Goal: Transaction & Acquisition: Obtain resource

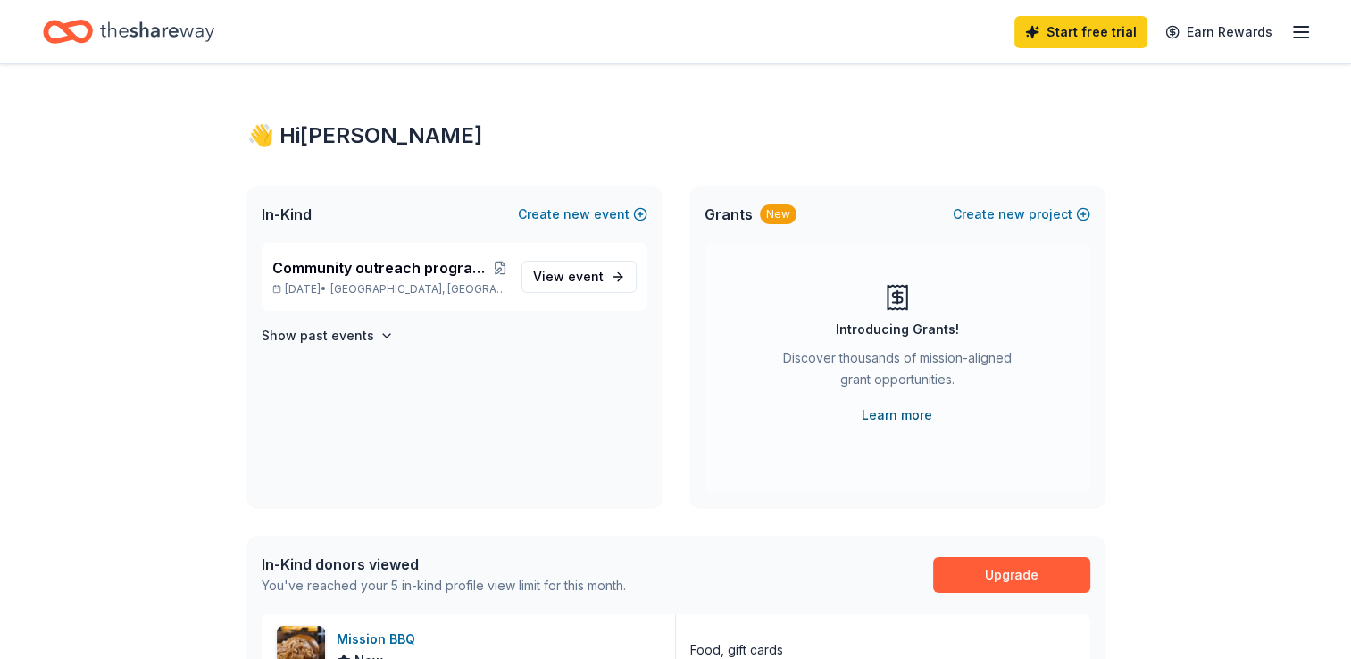
click at [878, 422] on link "Learn more" at bounding box center [897, 415] width 71 height 21
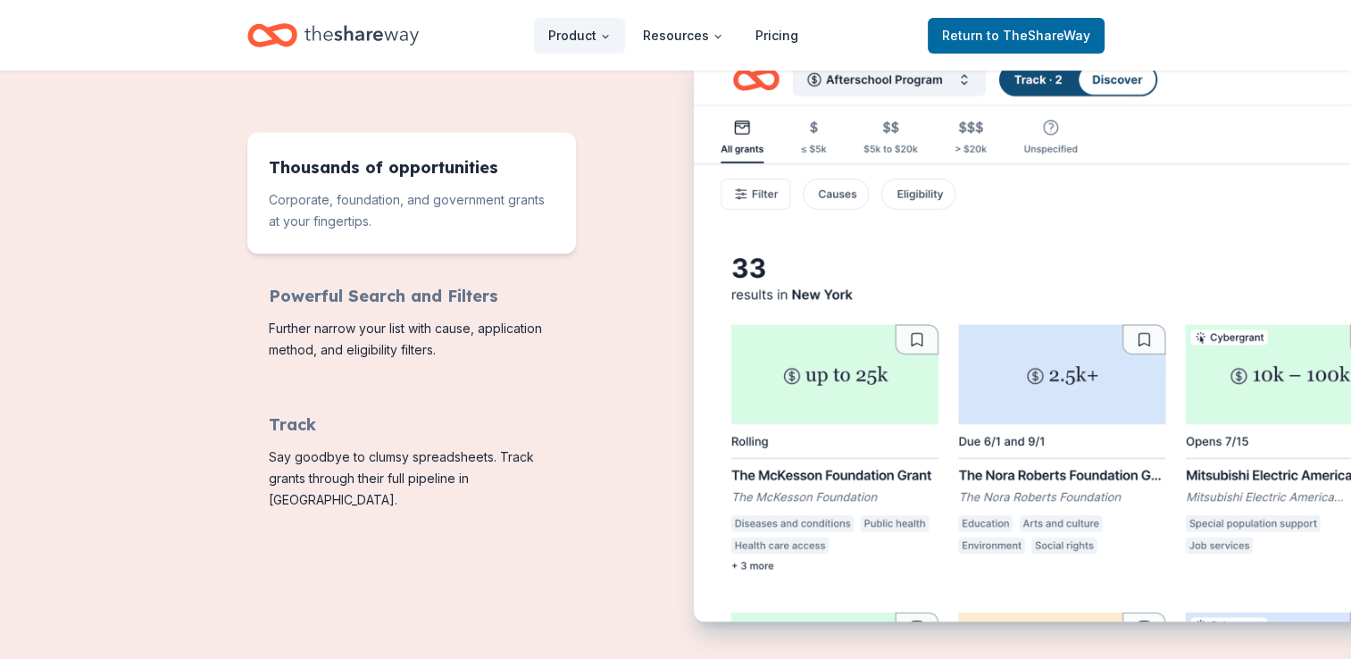
scroll to position [731, 0]
click at [475, 169] on span "Features for running your books" at bounding box center [411, 191] width 329 height 121
click at [865, 320] on img "Features for running your books" at bounding box center [1087, 338] width 786 height 579
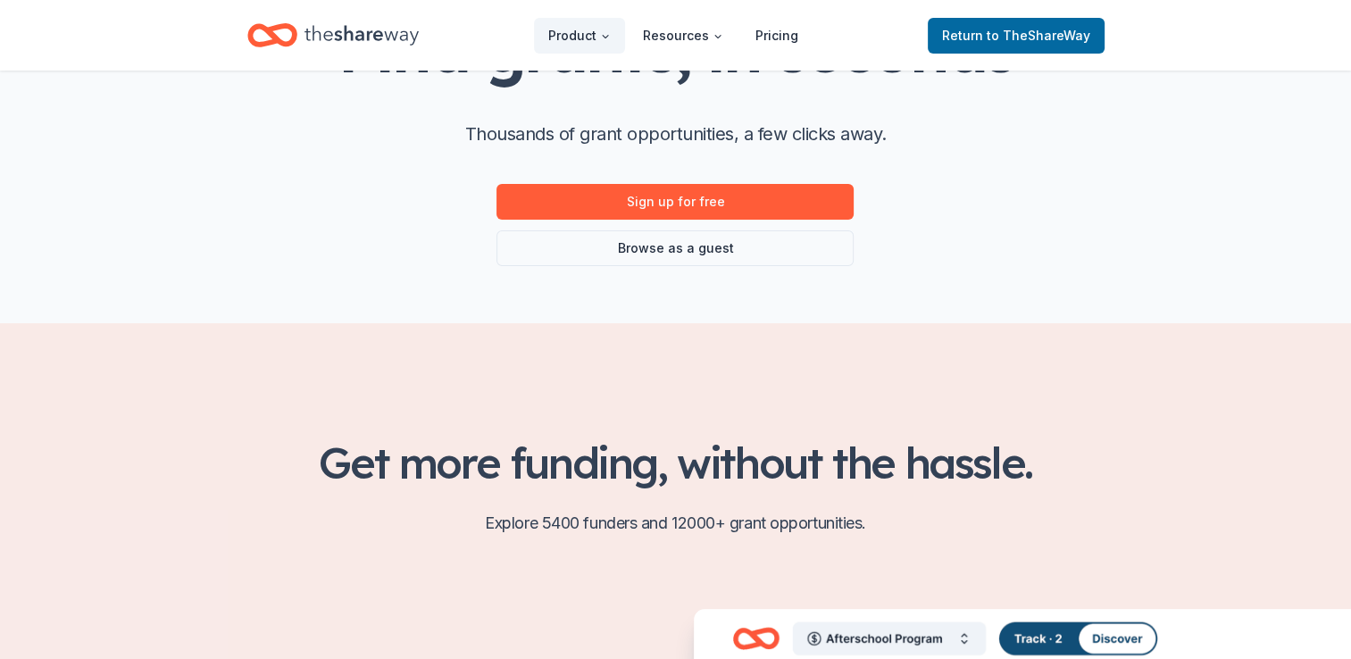
scroll to position [0, 0]
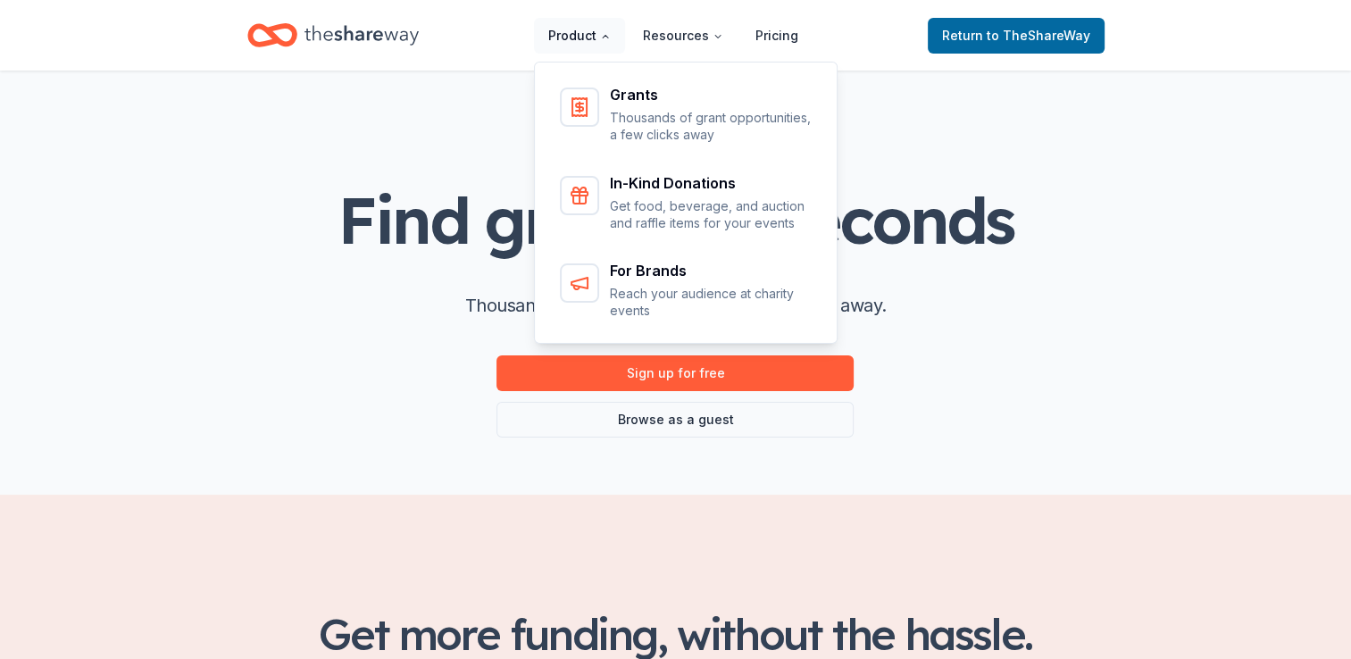
click at [582, 30] on button "Product" at bounding box center [579, 36] width 91 height 36
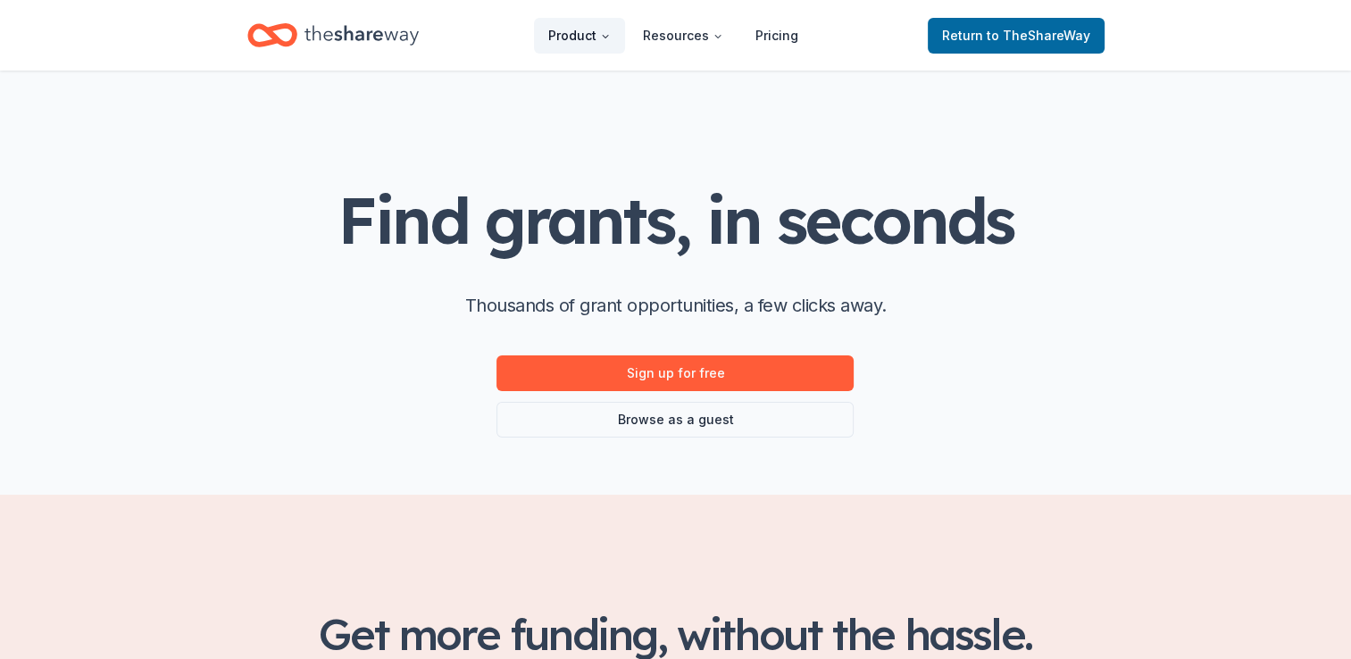
click at [595, 29] on button "Product" at bounding box center [579, 36] width 91 height 36
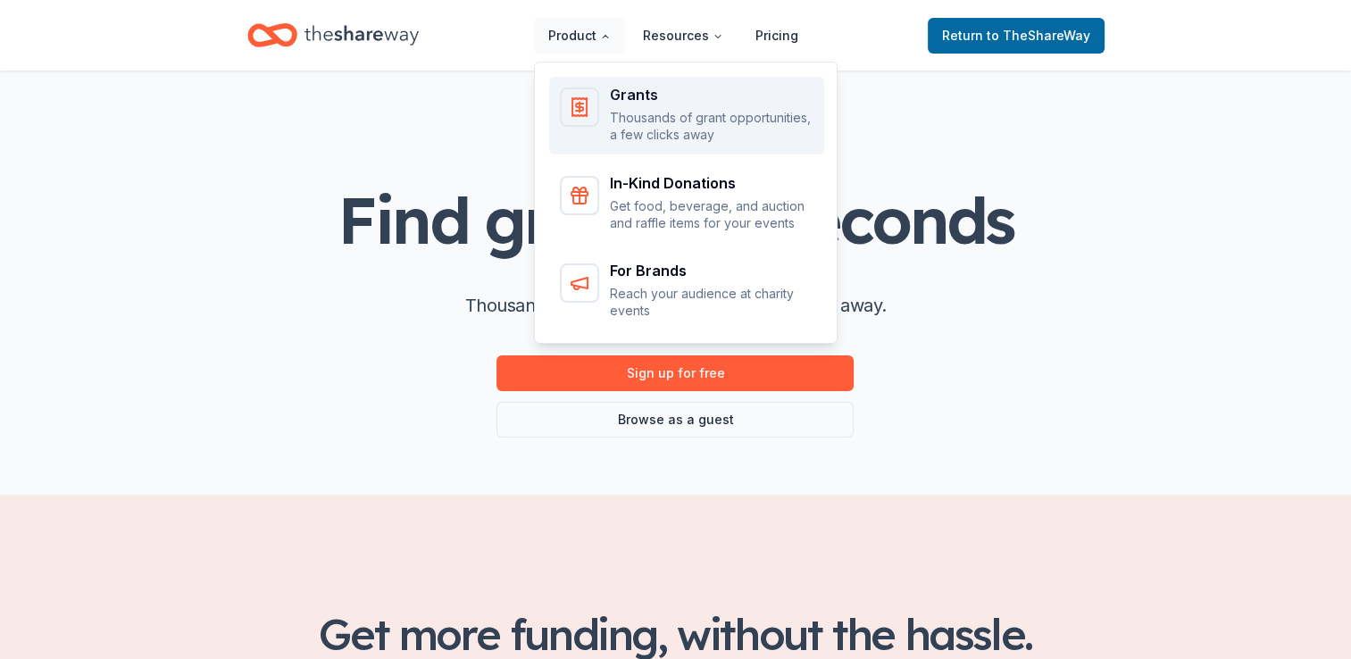
click at [647, 111] on p "Thousands of grant opportunities, a few clicks away" at bounding box center [712, 126] width 204 height 35
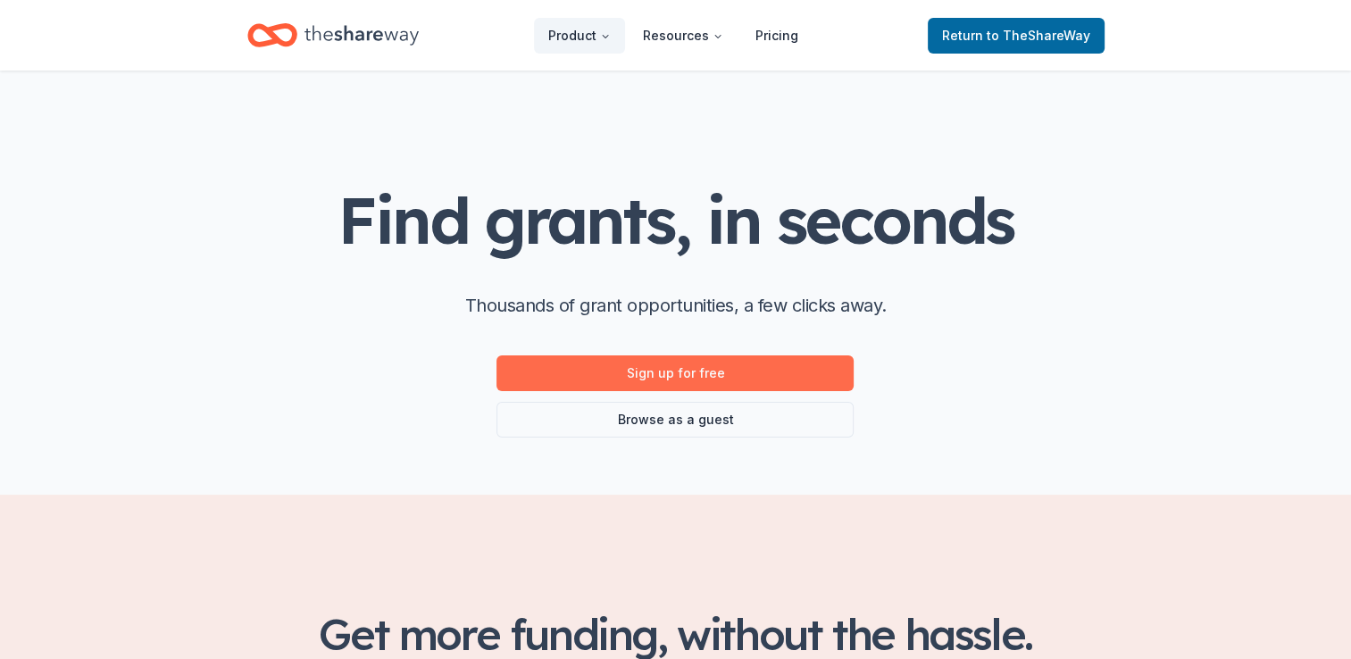
click at [625, 368] on link "Sign up for free" at bounding box center [675, 373] width 357 height 36
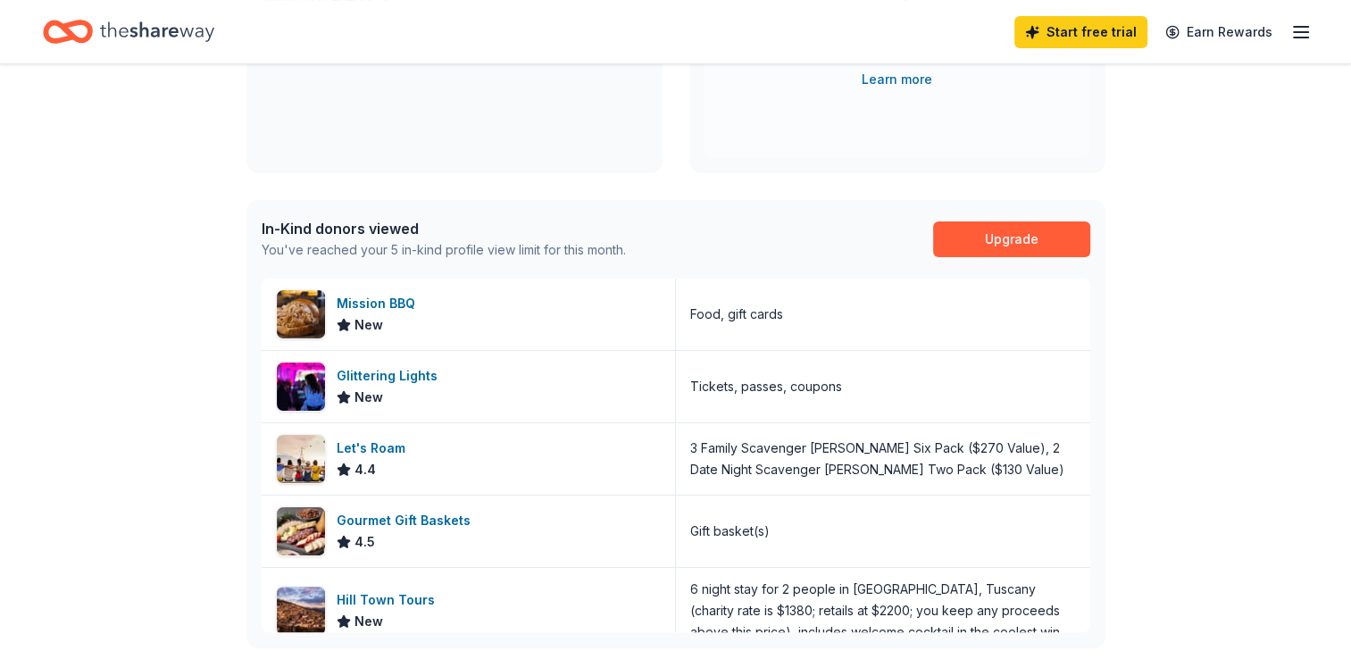
scroll to position [336, 0]
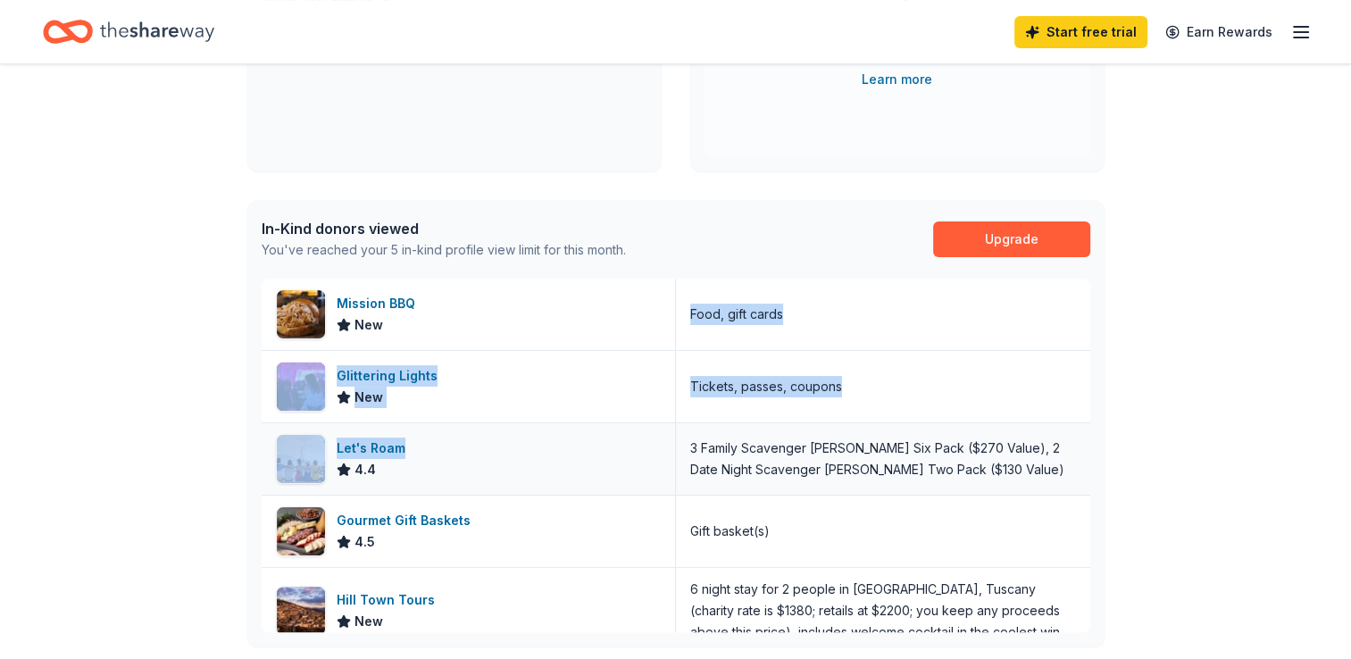
drag, startPoint x: 513, startPoint y: 320, endPoint x: 421, endPoint y: 445, distance: 155.2
click at [421, 445] on div "Mission BBQ New Food, gift cards Glittering Lights New Tickets, passes, coupons…" at bounding box center [676, 466] width 829 height 375
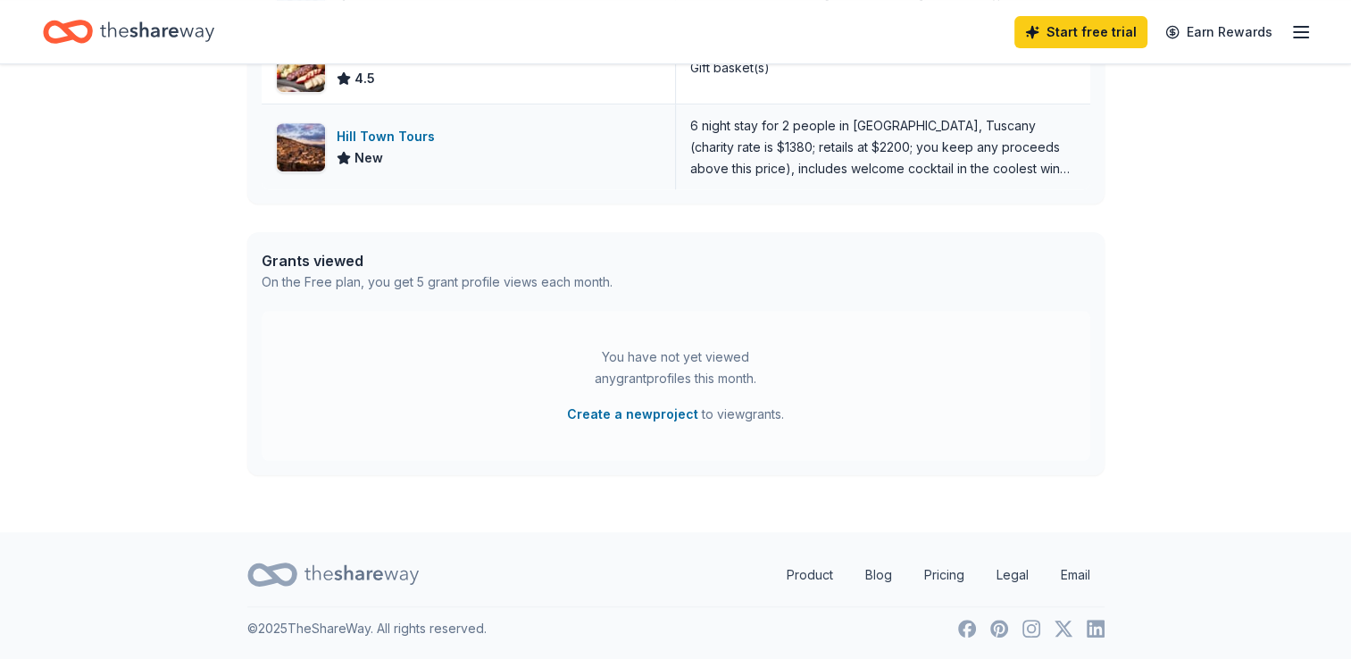
scroll to position [779, 0]
click at [384, 127] on div "Hill Town Tours" at bounding box center [389, 136] width 105 height 21
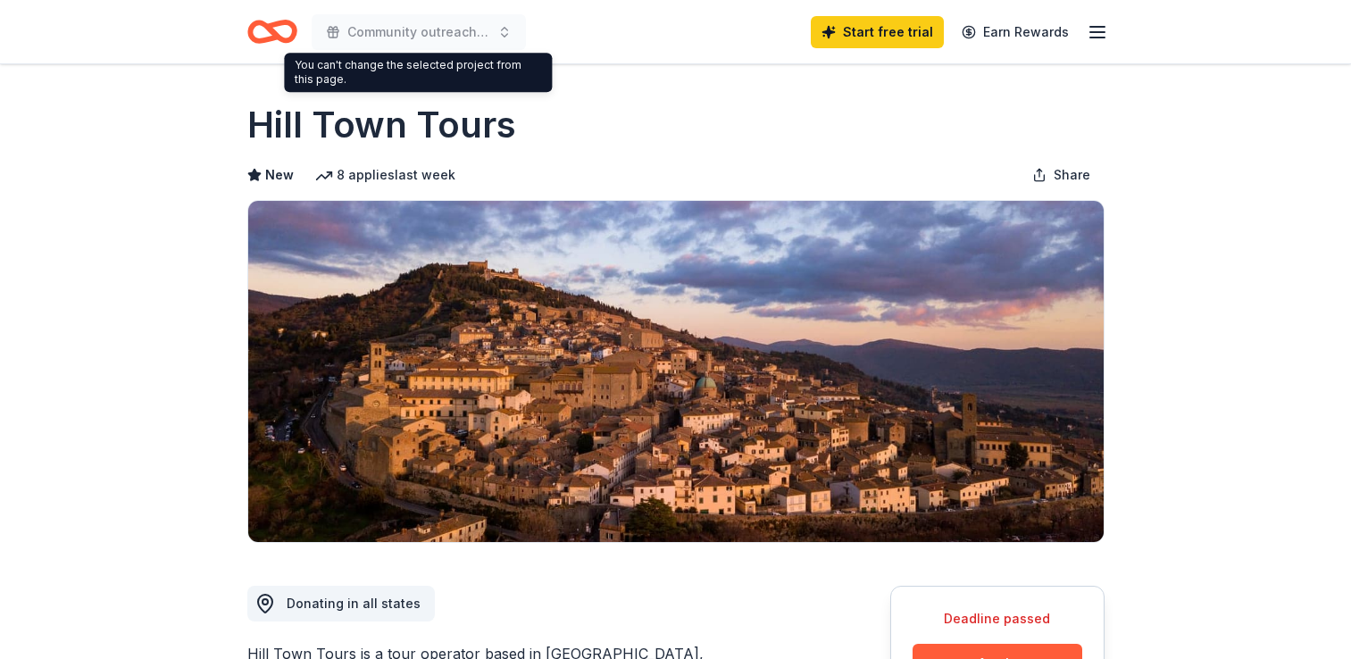
scroll to position [1145, 0]
